Goal: Transaction & Acquisition: Purchase product/service

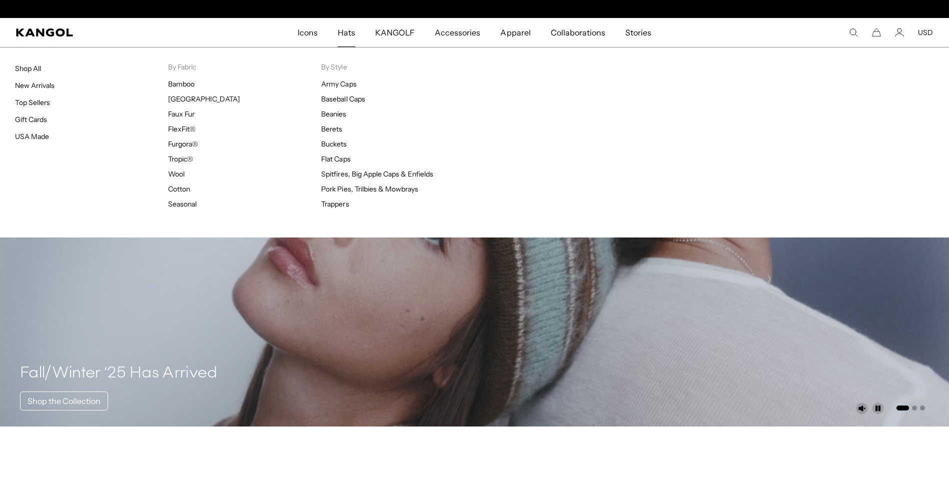
click at [348, 32] on span "Hats" at bounding box center [347, 32] width 18 height 29
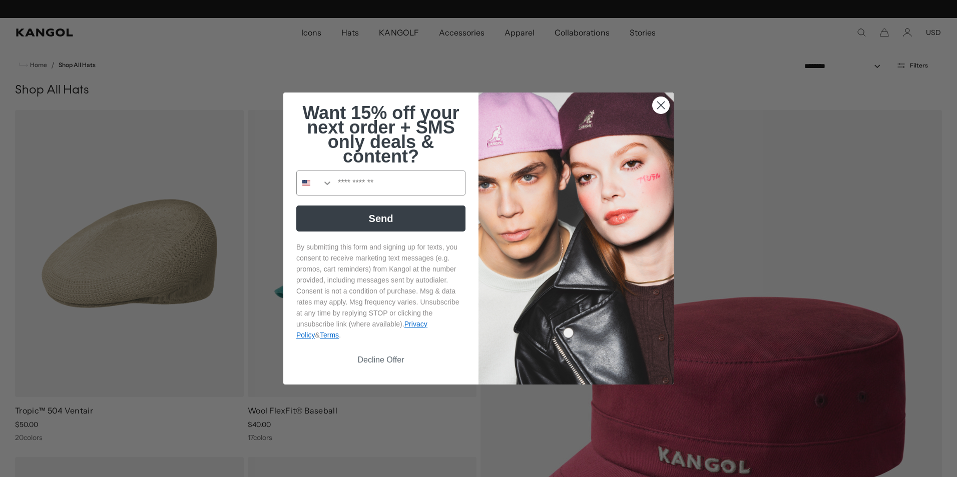
click at [664, 104] on circle "Close dialog" at bounding box center [661, 105] width 17 height 17
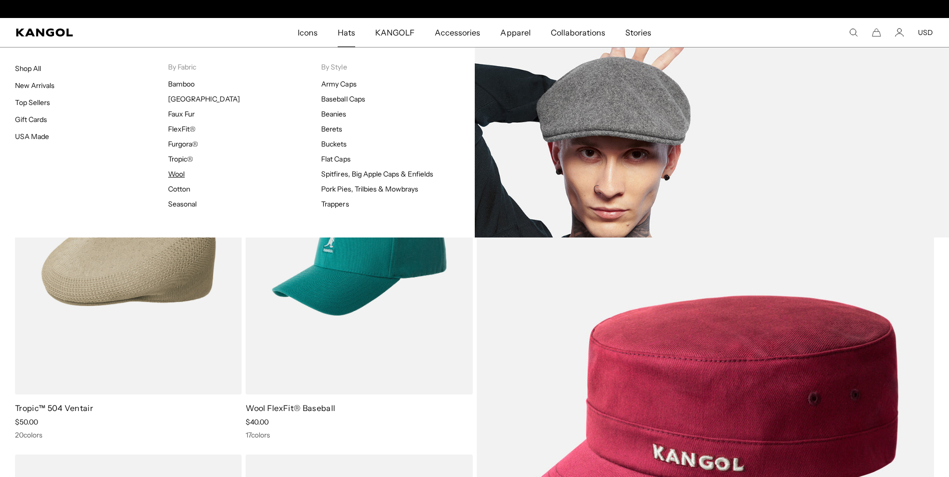
click at [180, 177] on link "Wool" at bounding box center [176, 174] width 17 height 9
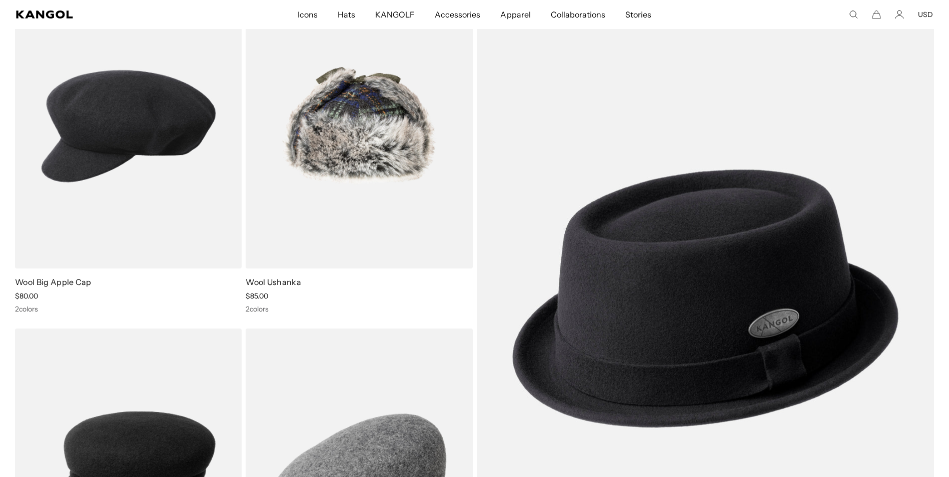
click at [75, 283] on link "Wool Big Apple Cap" at bounding box center [53, 282] width 77 height 10
